Goal: Communication & Community: Answer question/provide support

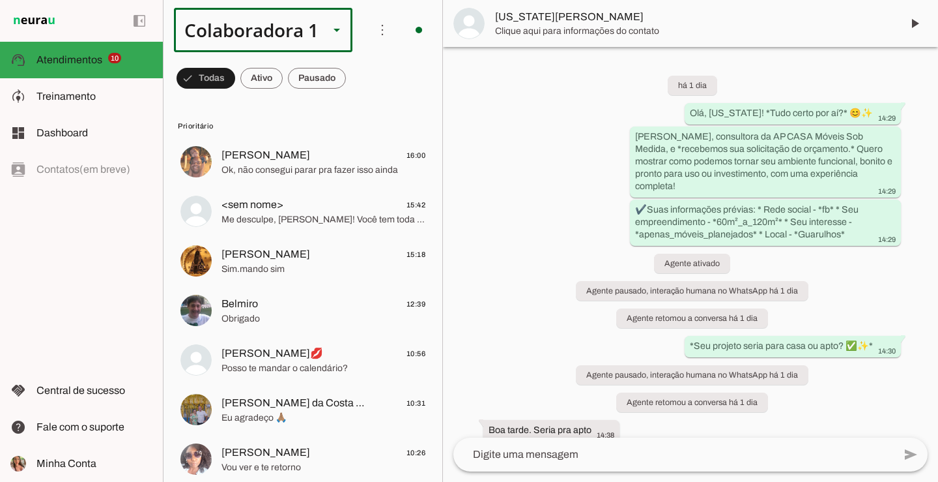
click at [250, 25] on div "Colaboradora 1" at bounding box center [246, 30] width 145 height 44
click at [358, 91] on slot at bounding box center [437, 84] width 159 height 16
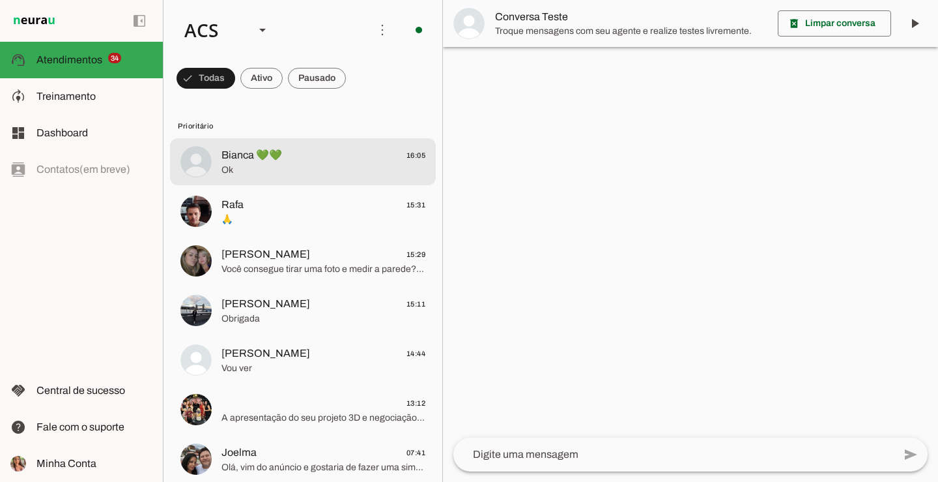
click at [301, 162] on span "Bianca 💚💚 16:05" at bounding box center [324, 155] width 204 height 16
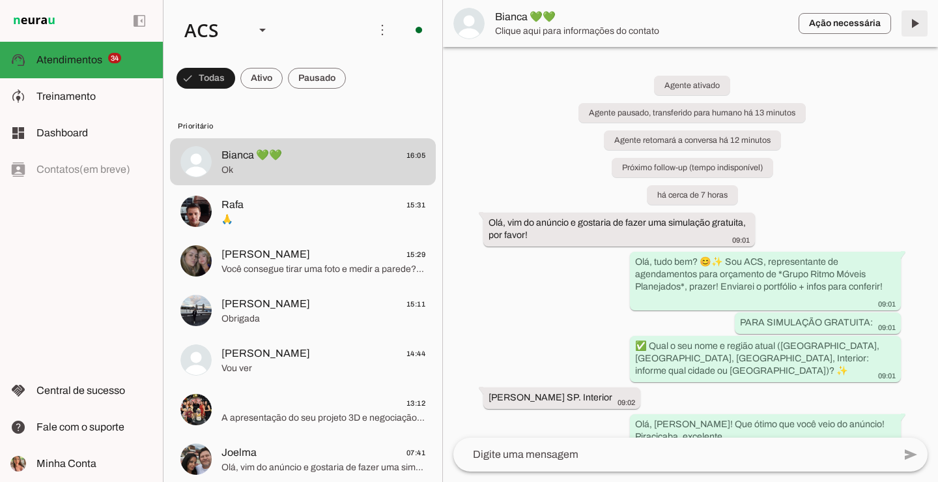
click at [917, 29] on span at bounding box center [914, 23] width 31 height 31
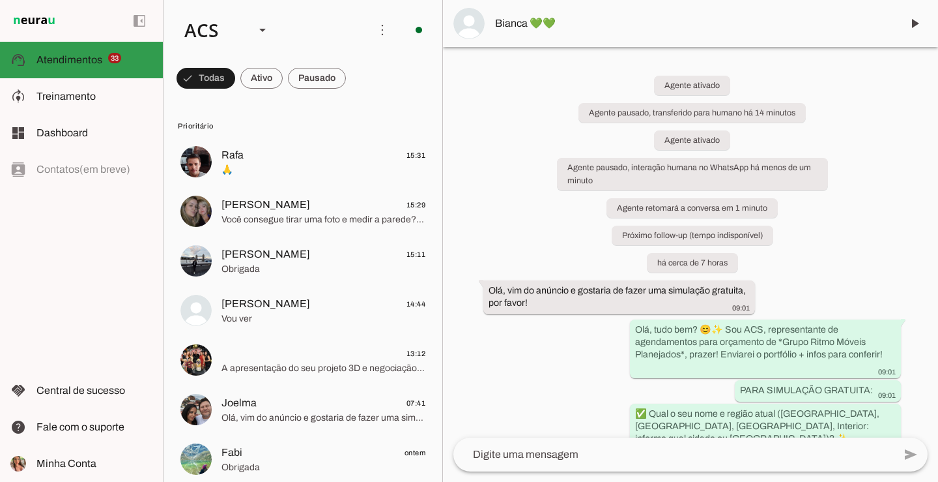
click at [82, 70] on md-item "support_agent Atendimentos Atendimentos 33" at bounding box center [81, 60] width 163 height 36
